Goal: Obtain resource: Download file/media

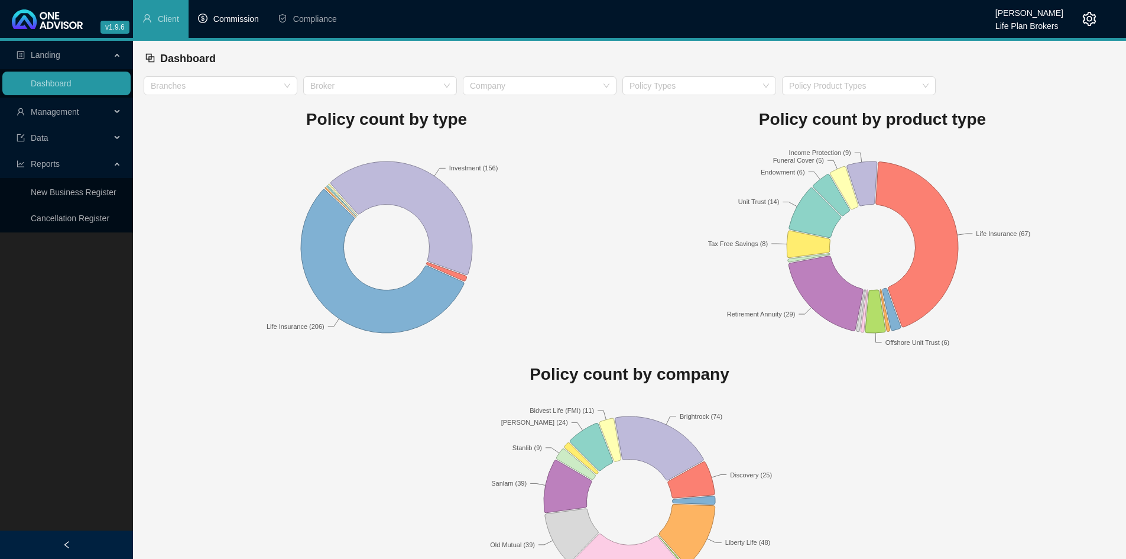
click at [227, 19] on span "Commission" at bounding box center [236, 18] width 46 height 9
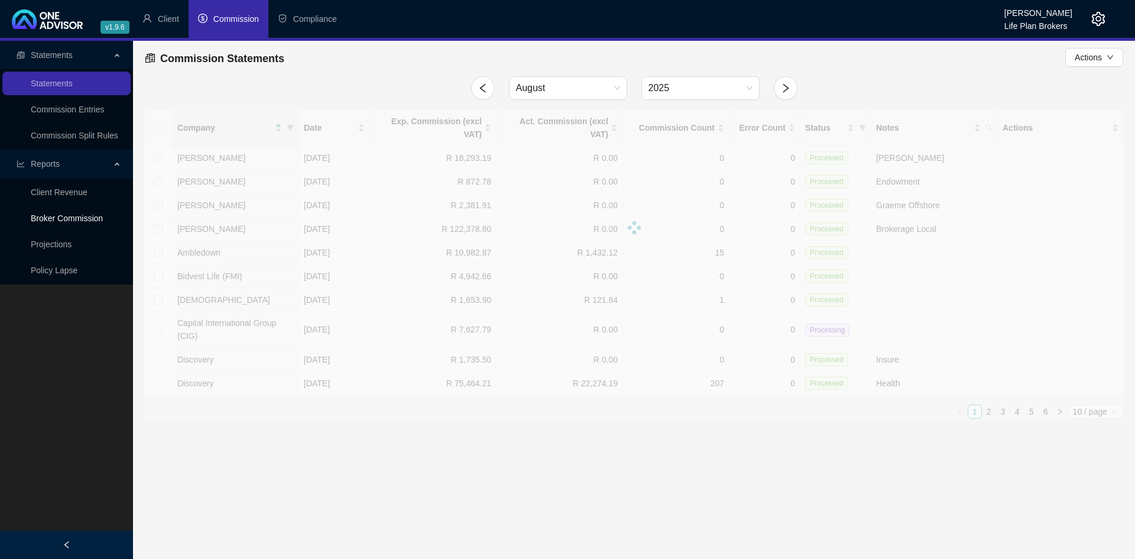
click at [93, 218] on link "Broker Commission" at bounding box center [67, 217] width 72 height 9
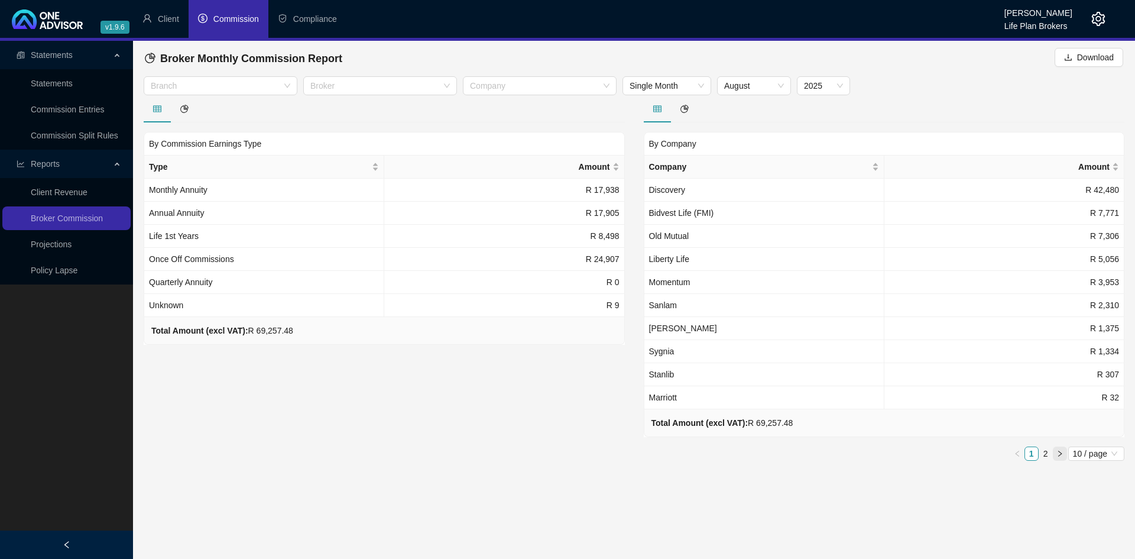
click at [1064, 453] on button "button" at bounding box center [1060, 453] width 14 height 14
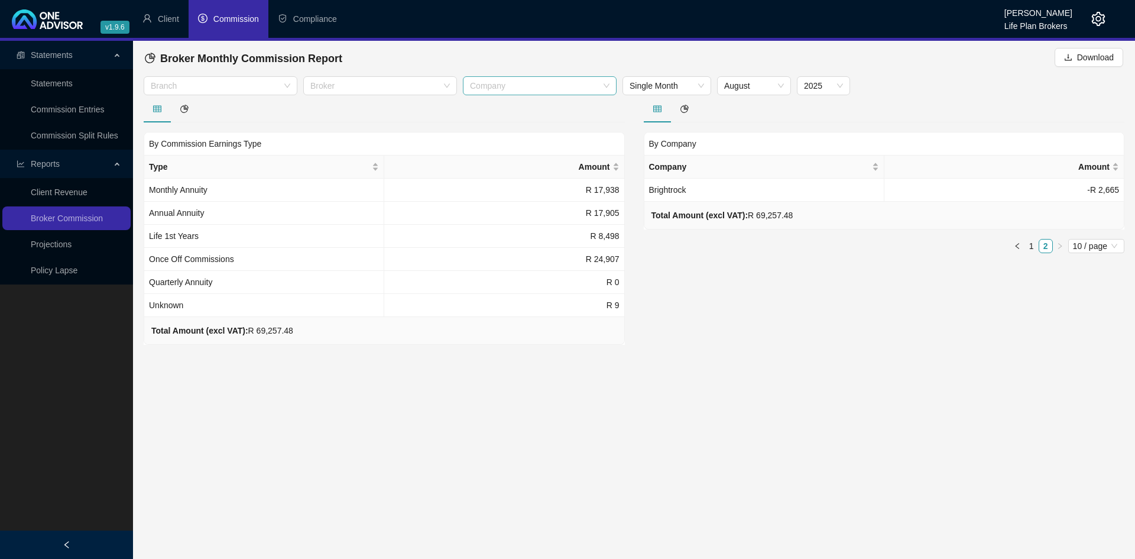
click at [501, 89] on div at bounding box center [533, 86] width 137 height 9
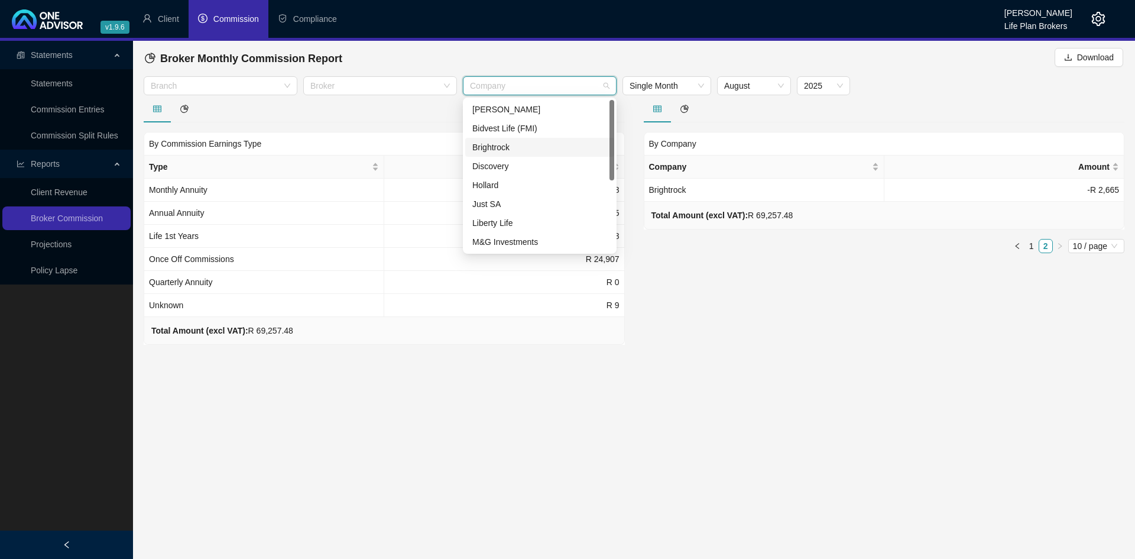
click at [500, 144] on div "Brightrock" at bounding box center [539, 147] width 135 height 13
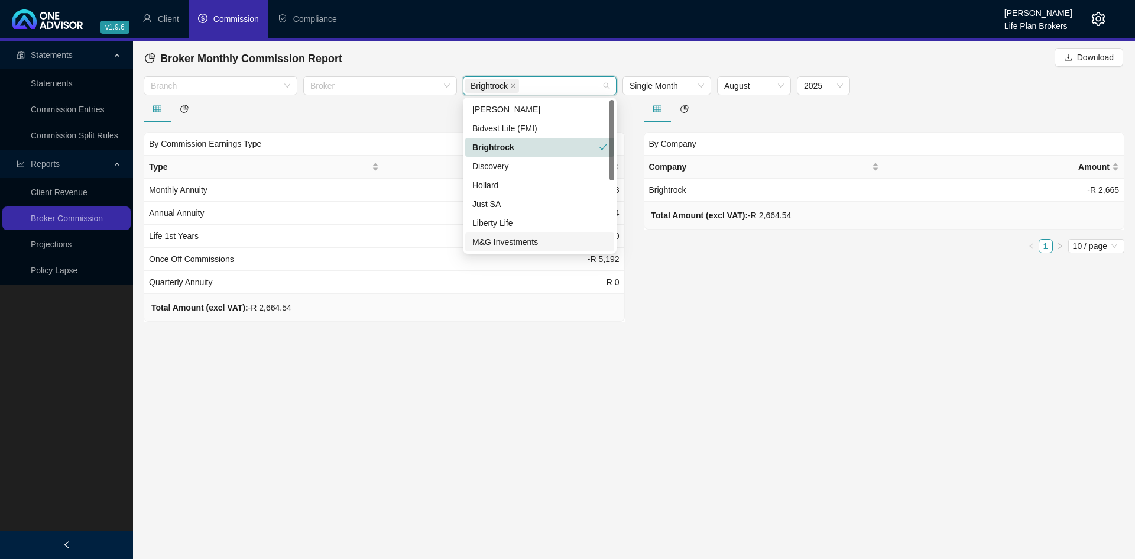
click at [795, 371] on main "Statements Statements Commission Entries Commission Split Rules Reports Client …" at bounding box center [567, 300] width 1135 height 518
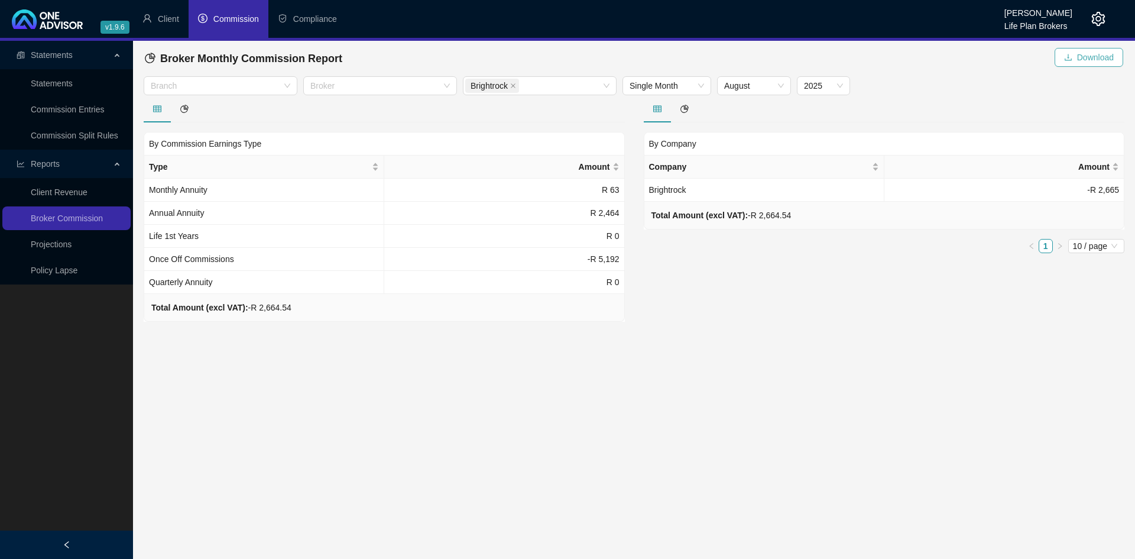
click at [1091, 62] on span "Download" at bounding box center [1095, 57] width 37 height 13
